Goal: Task Accomplishment & Management: Use online tool/utility

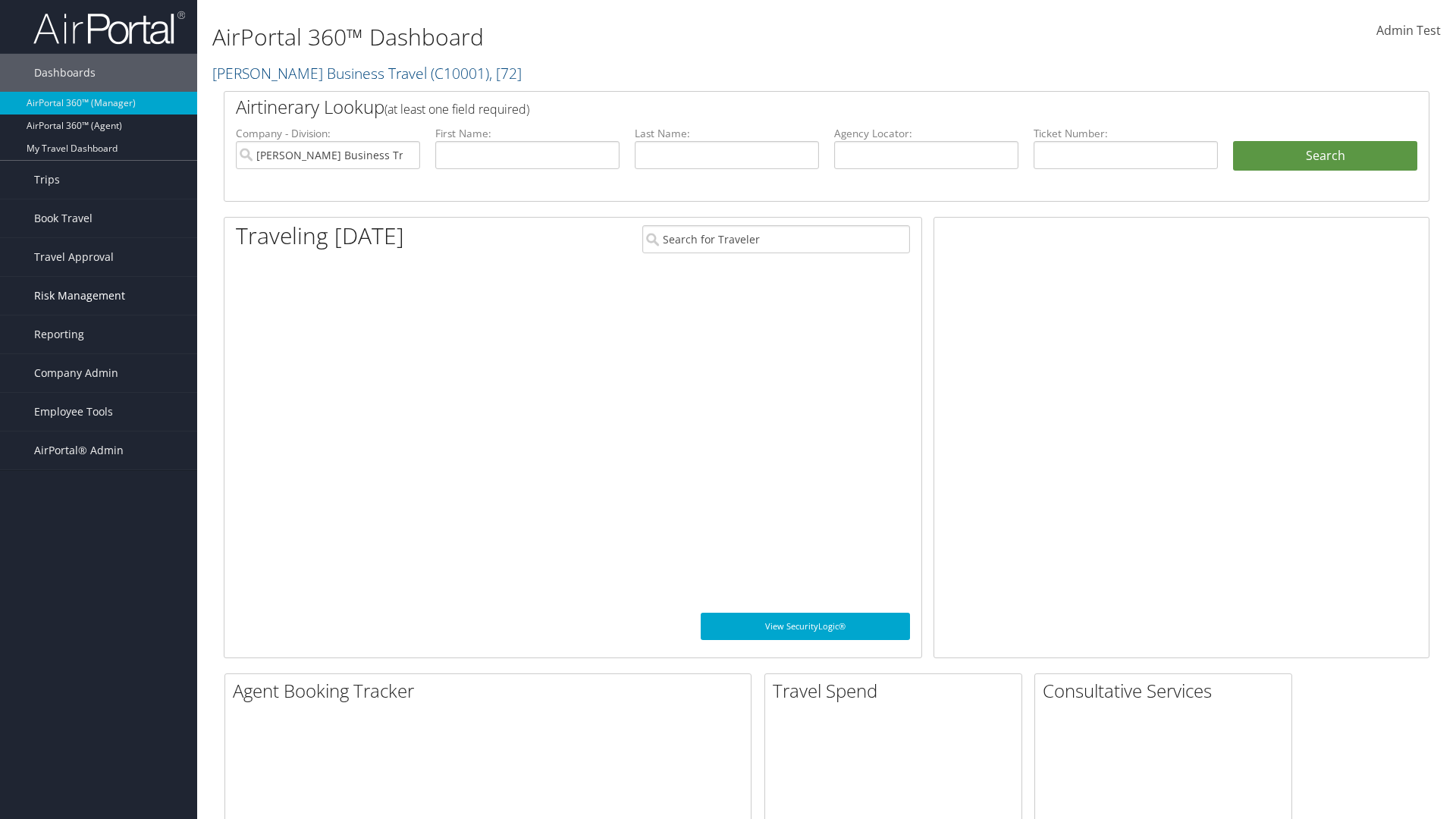
click at [98, 295] on span "Risk Management" at bounding box center [79, 295] width 91 height 38
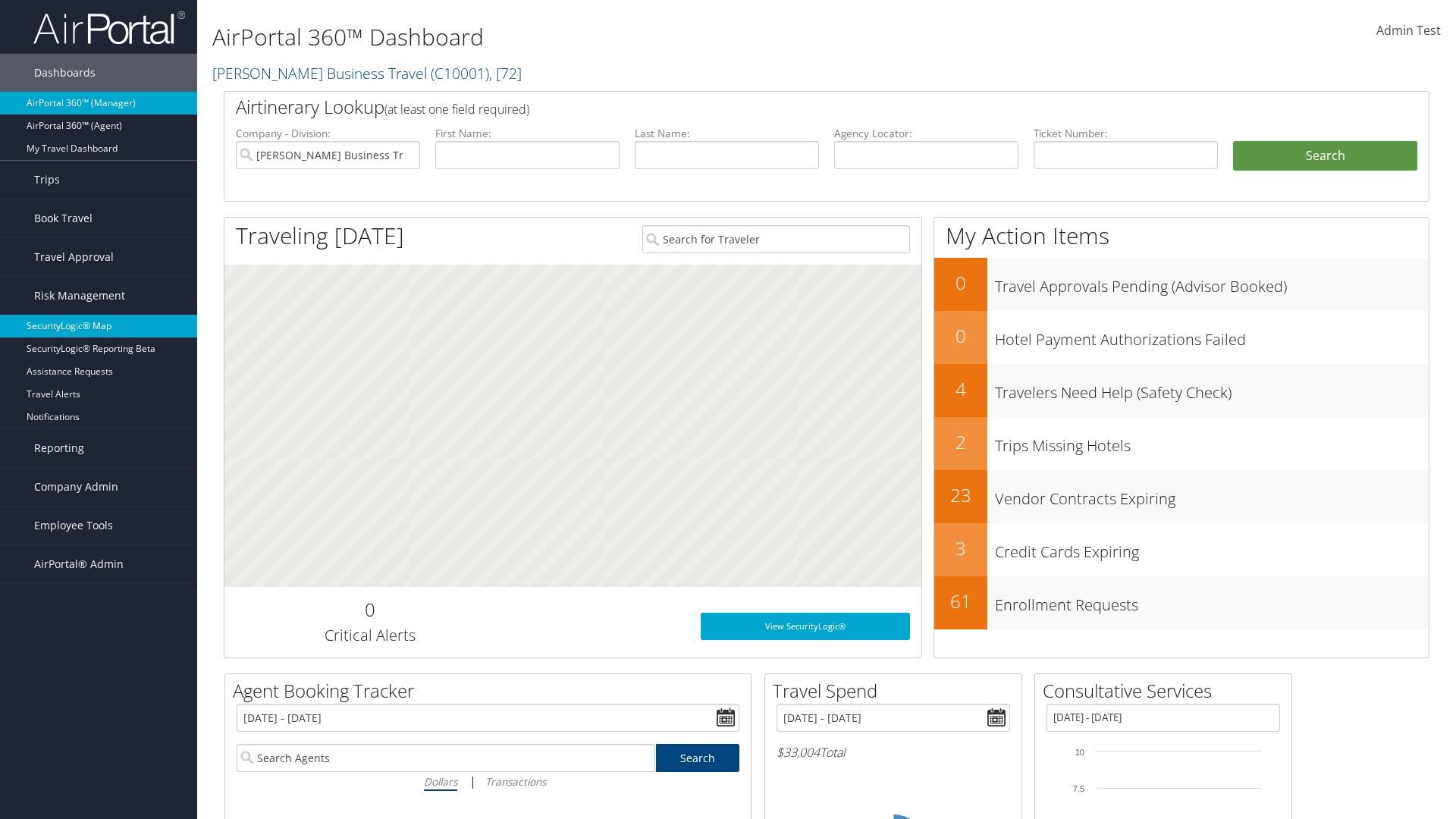
click at [98, 326] on link "SecurityLogic® Map" at bounding box center [98, 326] width 197 height 22
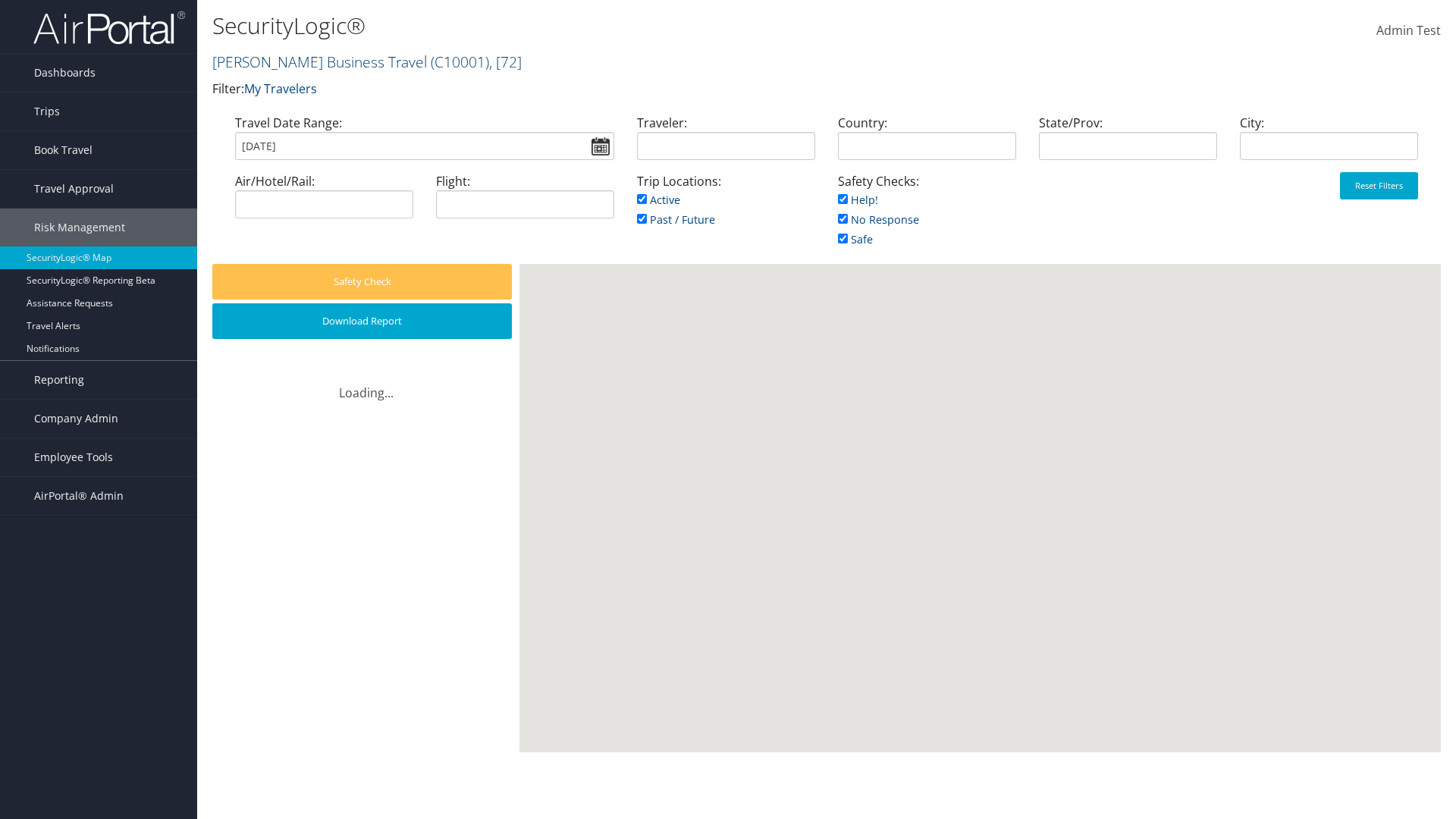
click at [312, 62] on link "Christopherson Business Travel ( C10001 ) , [ 72 ]" at bounding box center [366, 62] width 309 height 21
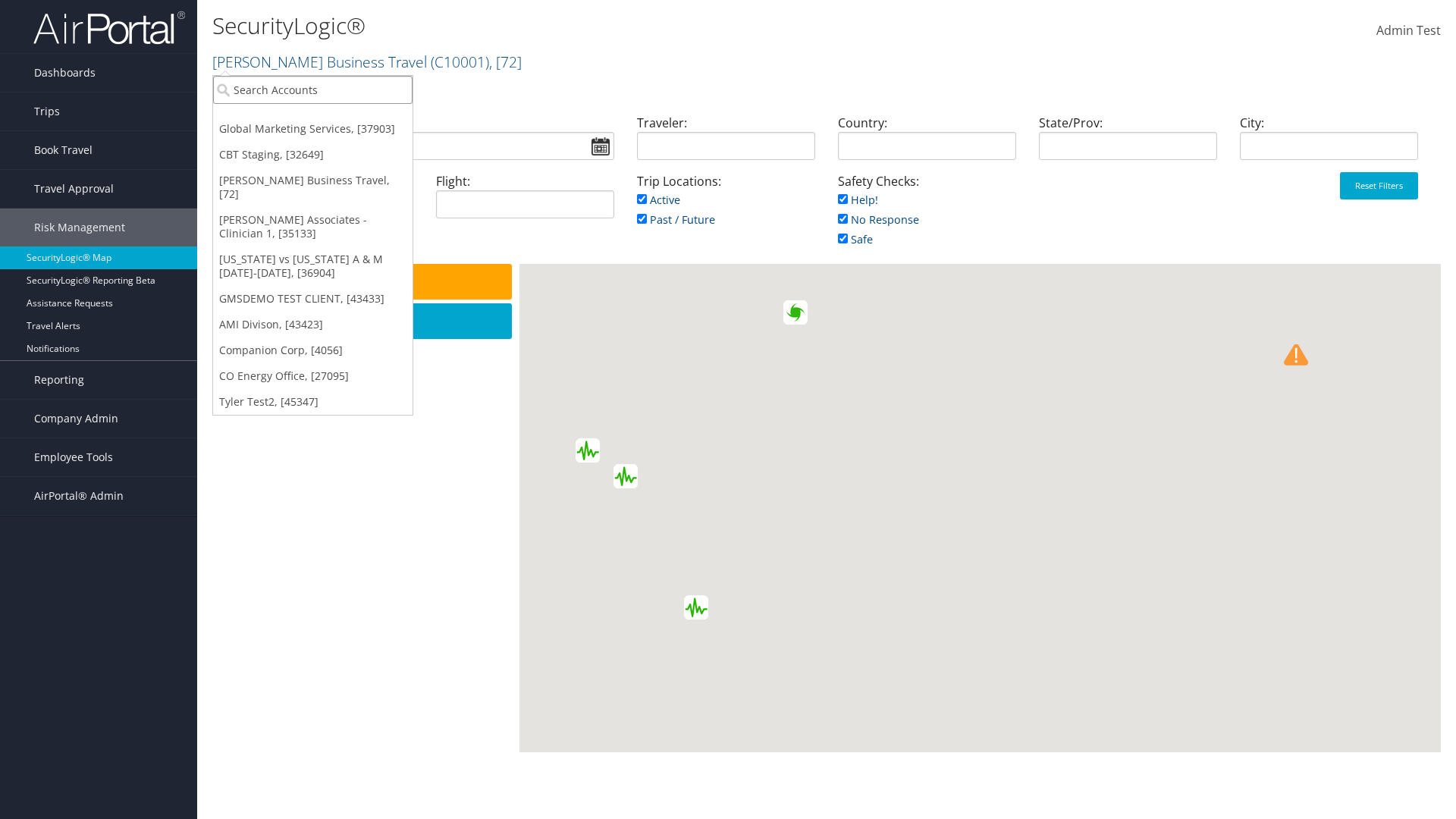
click at [312, 90] on input "search" at bounding box center [312, 90] width 199 height 28
type input "[PERSON_NAME] Business Travel"
click at [334, 131] on div "Account" at bounding box center [334, 131] width 259 height 14
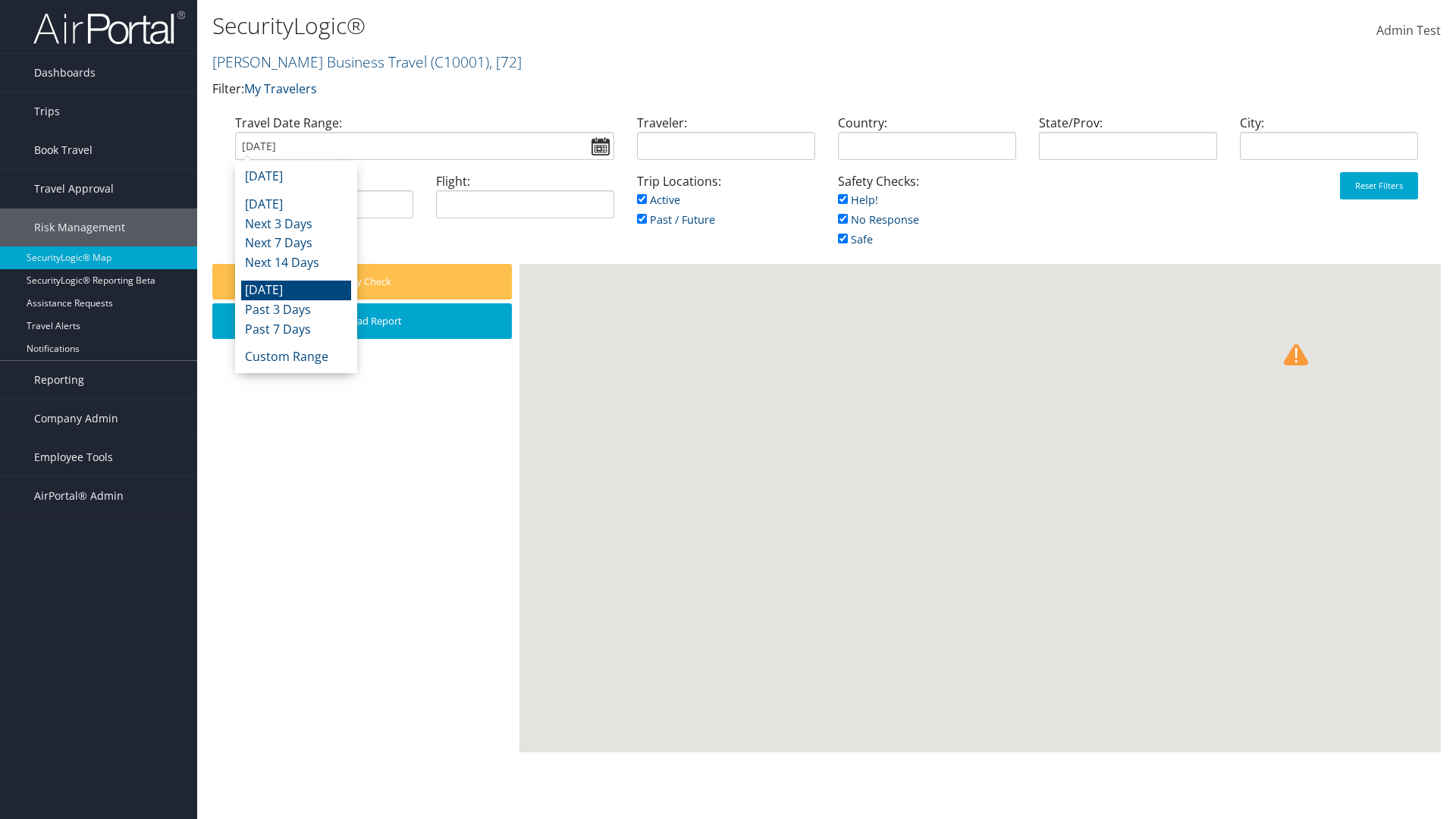
click at [424, 146] on input "08/28/2025" at bounding box center [425, 146] width 379 height 28
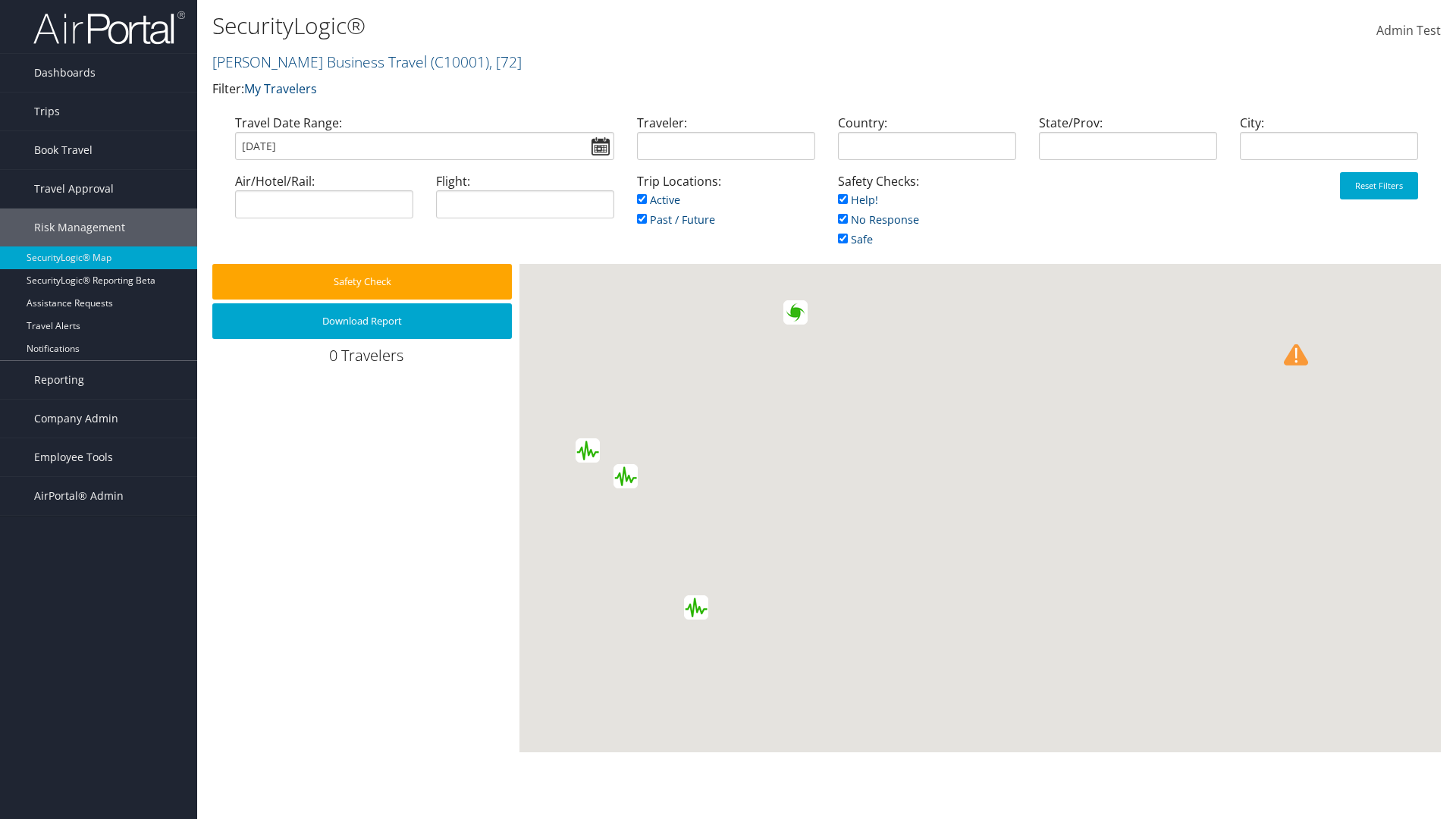
click at [424, 146] on input "08/28/2025" at bounding box center [425, 146] width 379 height 28
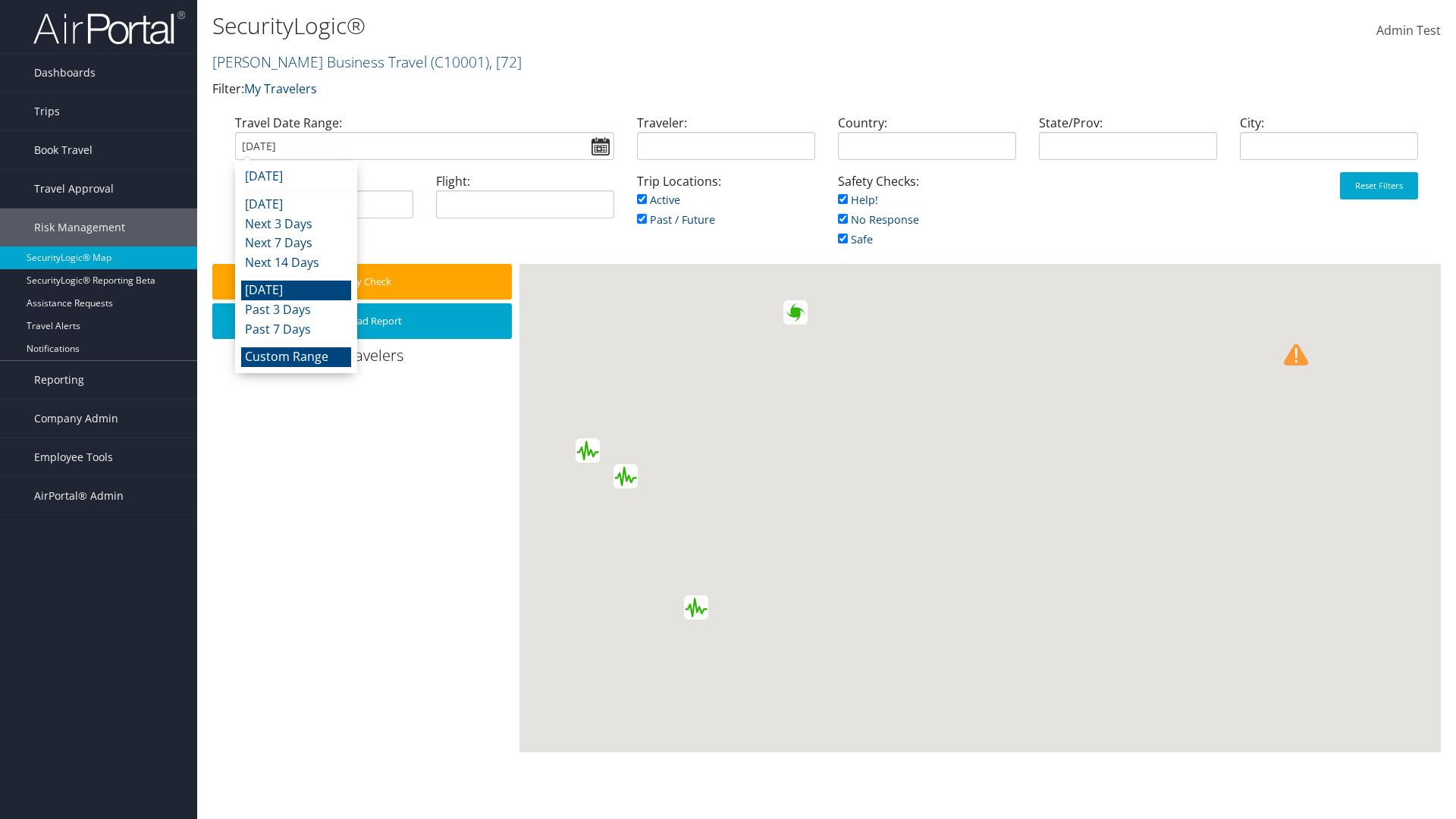
click at [295, 356] on li "Custom Range" at bounding box center [296, 357] width 110 height 20
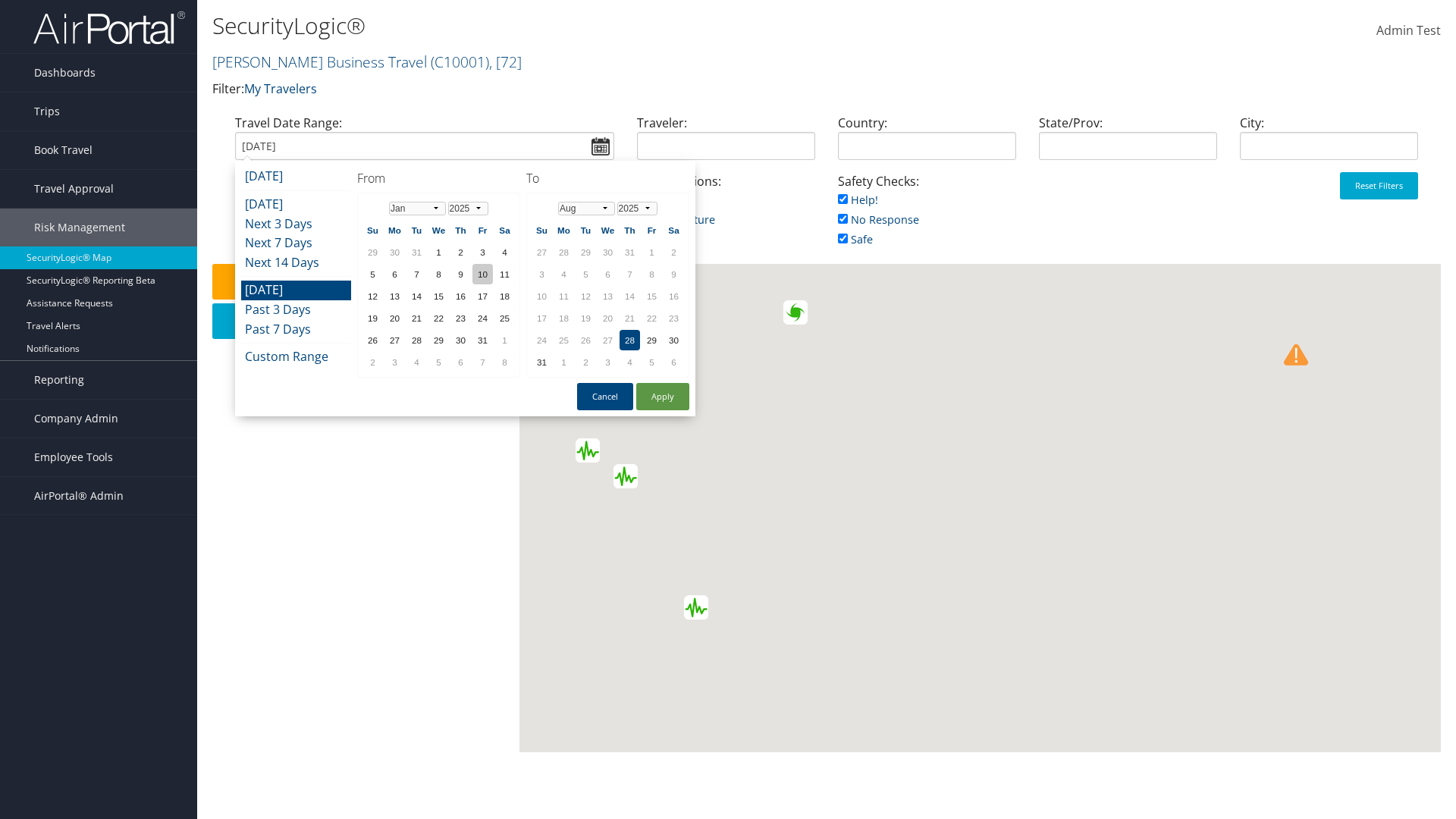
click at [482, 274] on td "10" at bounding box center [483, 274] width 21 height 21
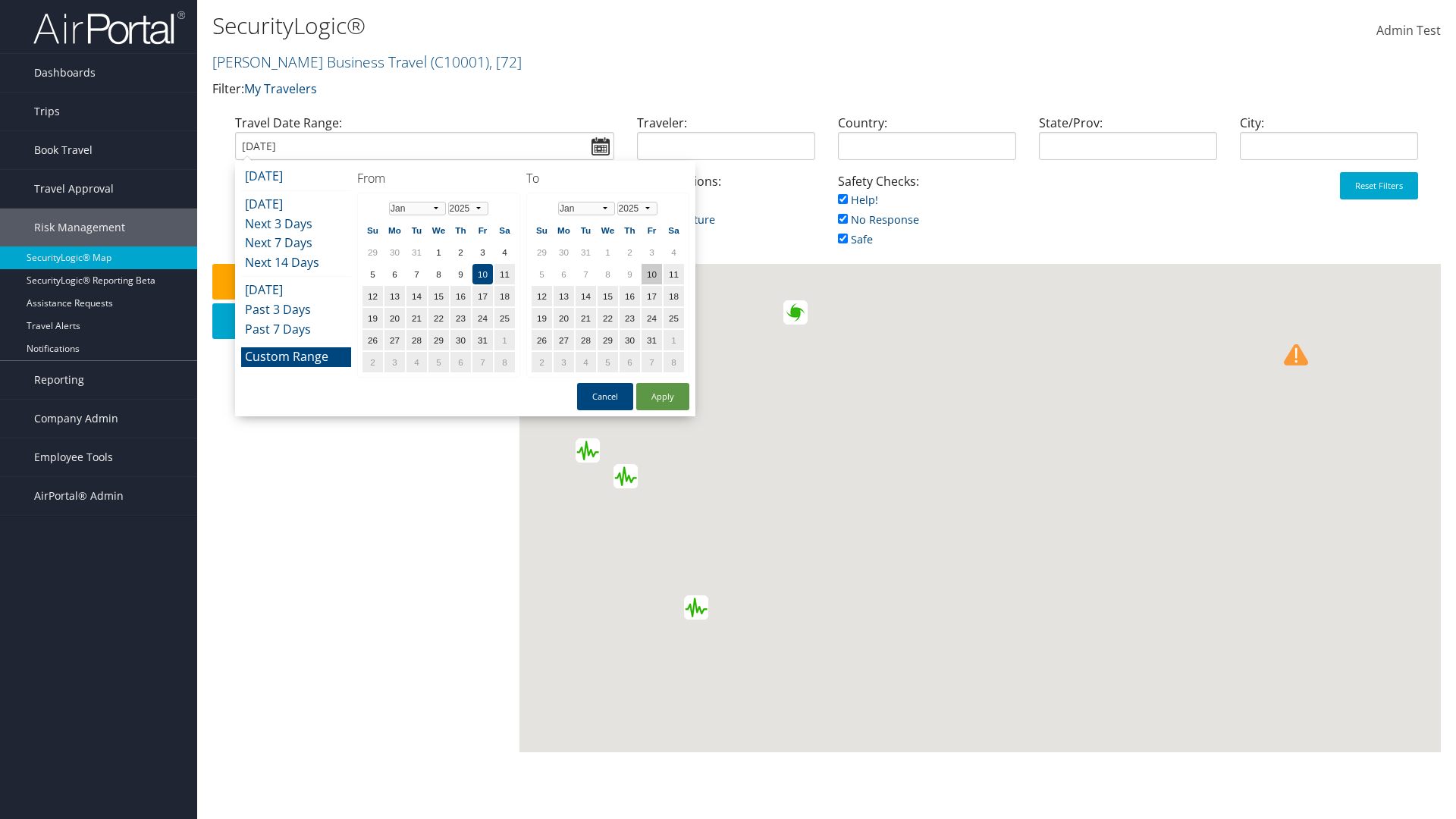
click at [651, 274] on td "10" at bounding box center [651, 274] width 21 height 21
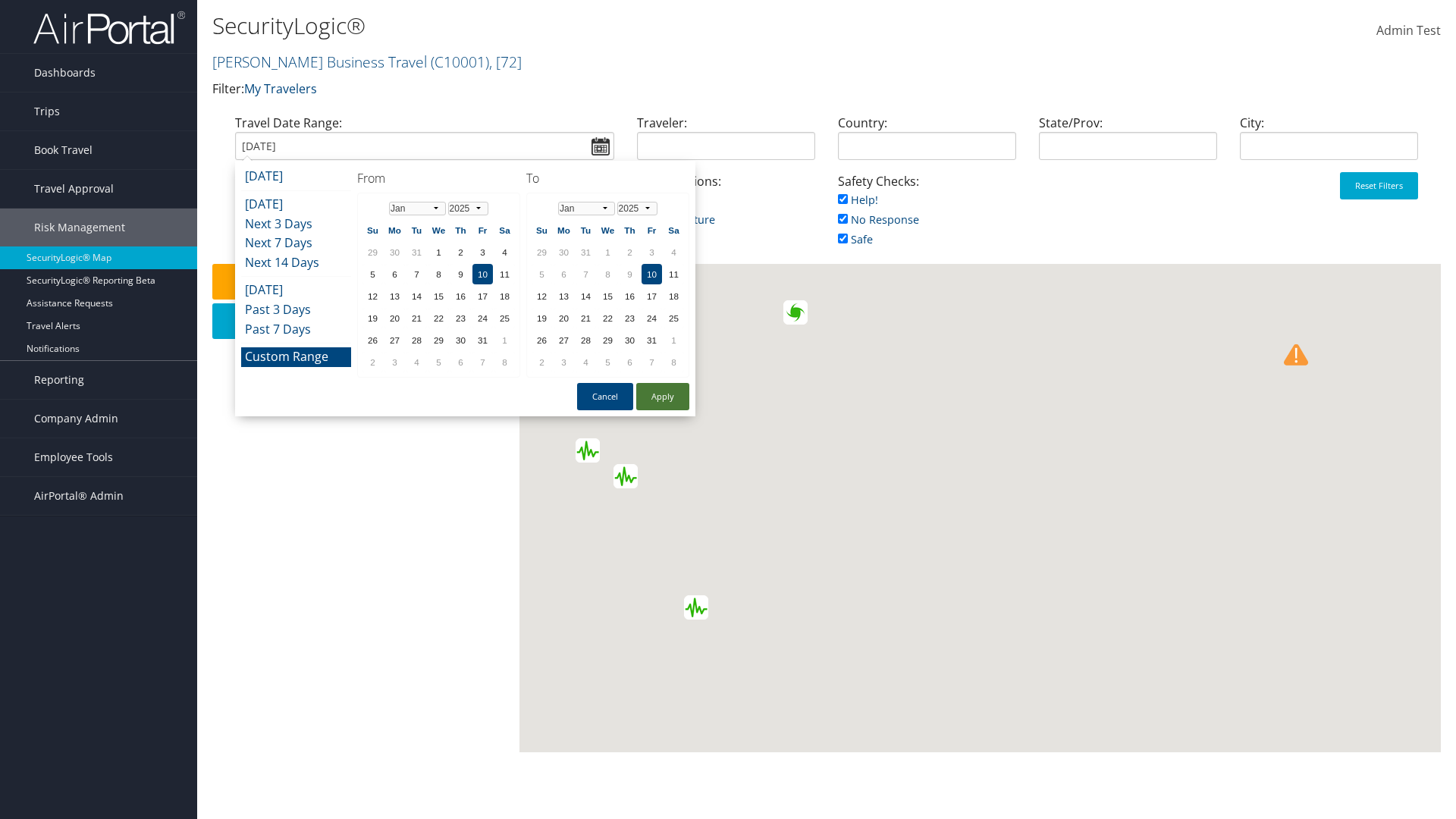
click at [663, 396] on button "Apply" at bounding box center [663, 396] width 53 height 27
type input "01/10/2025"
